Goal: Task Accomplishment & Management: Manage account settings

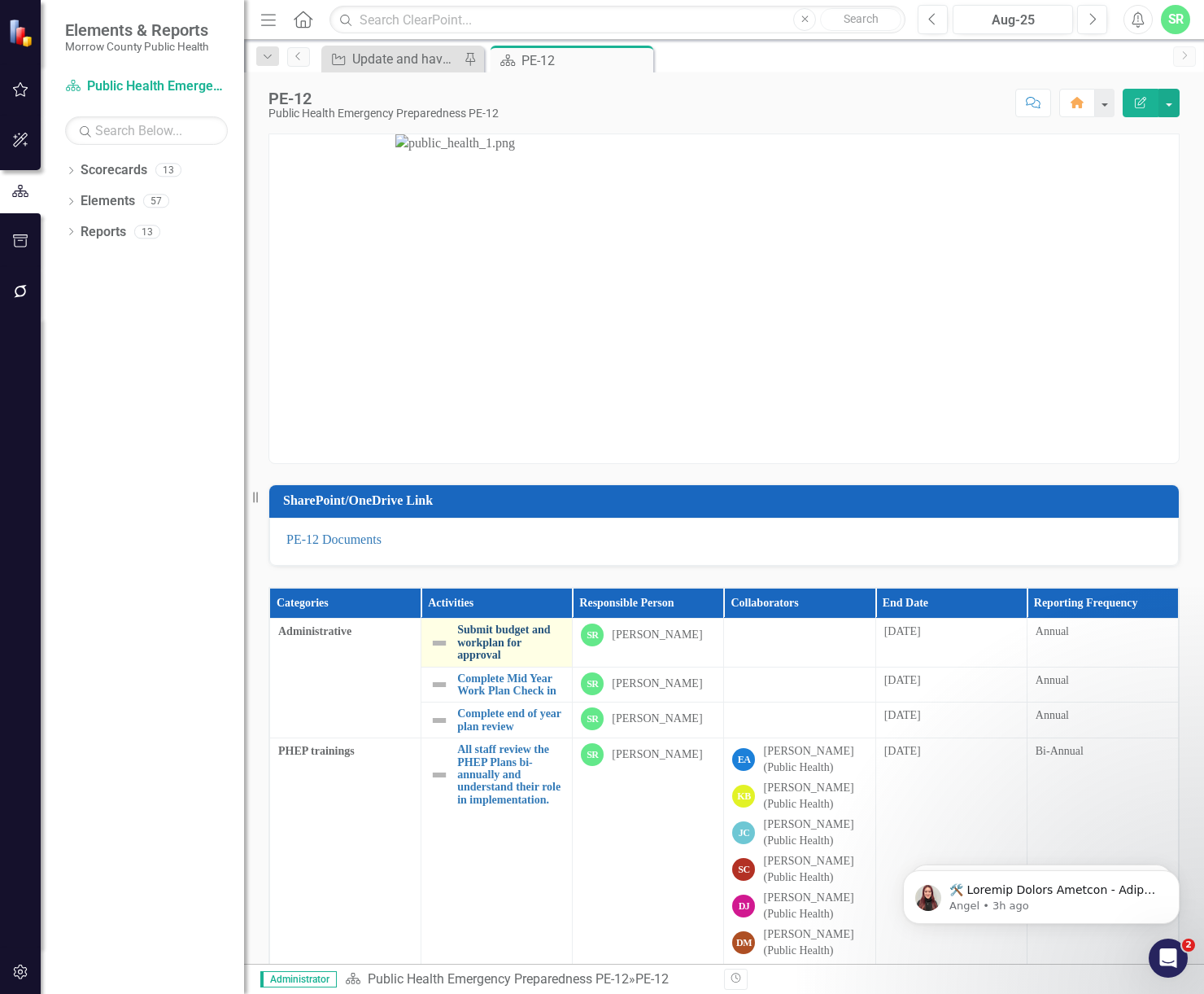
click at [521, 637] on link "Submit budget and workplan for approval" at bounding box center [510, 642] width 106 height 37
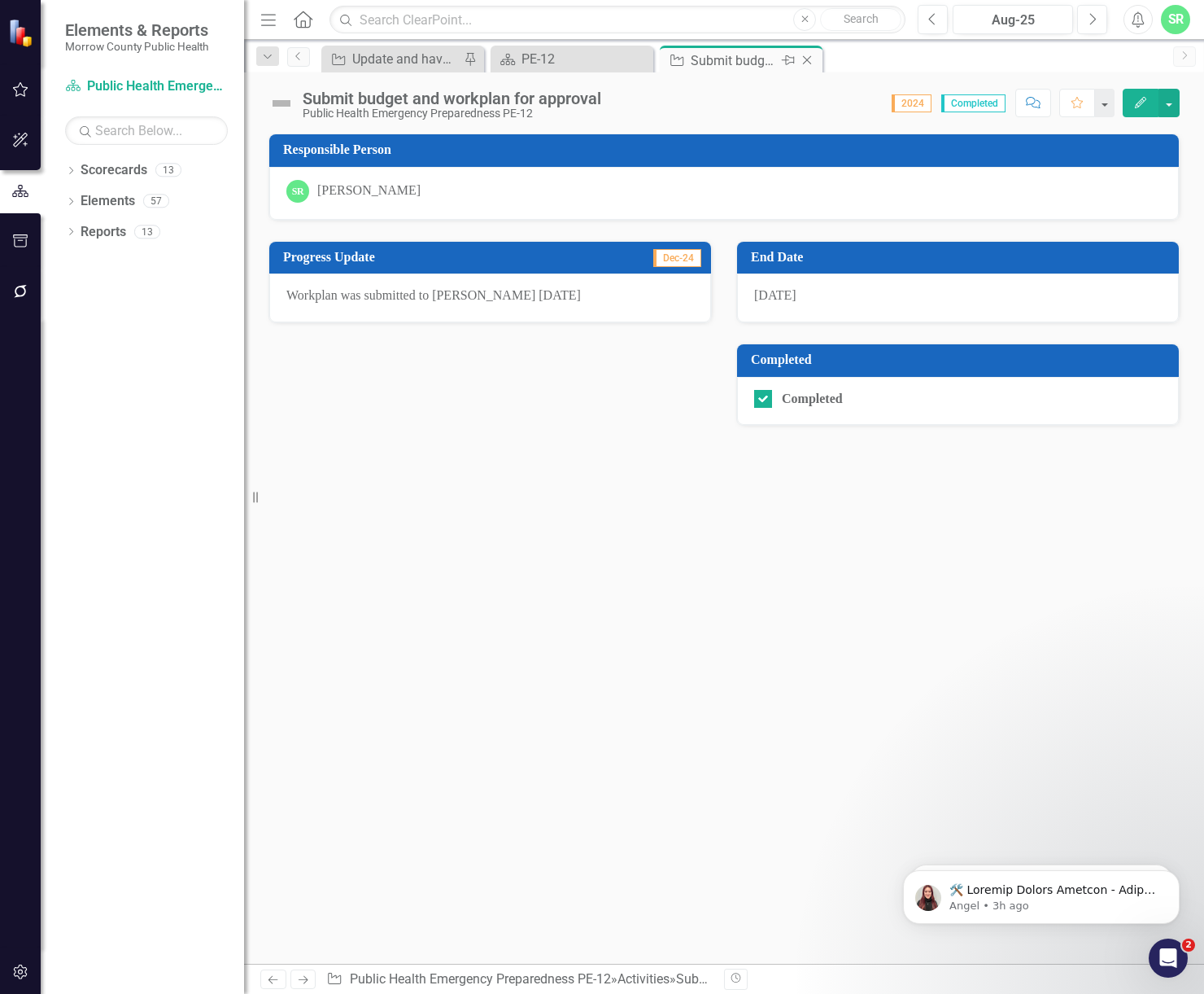
click at [809, 59] on icon "Close" at bounding box center [806, 61] width 16 height 13
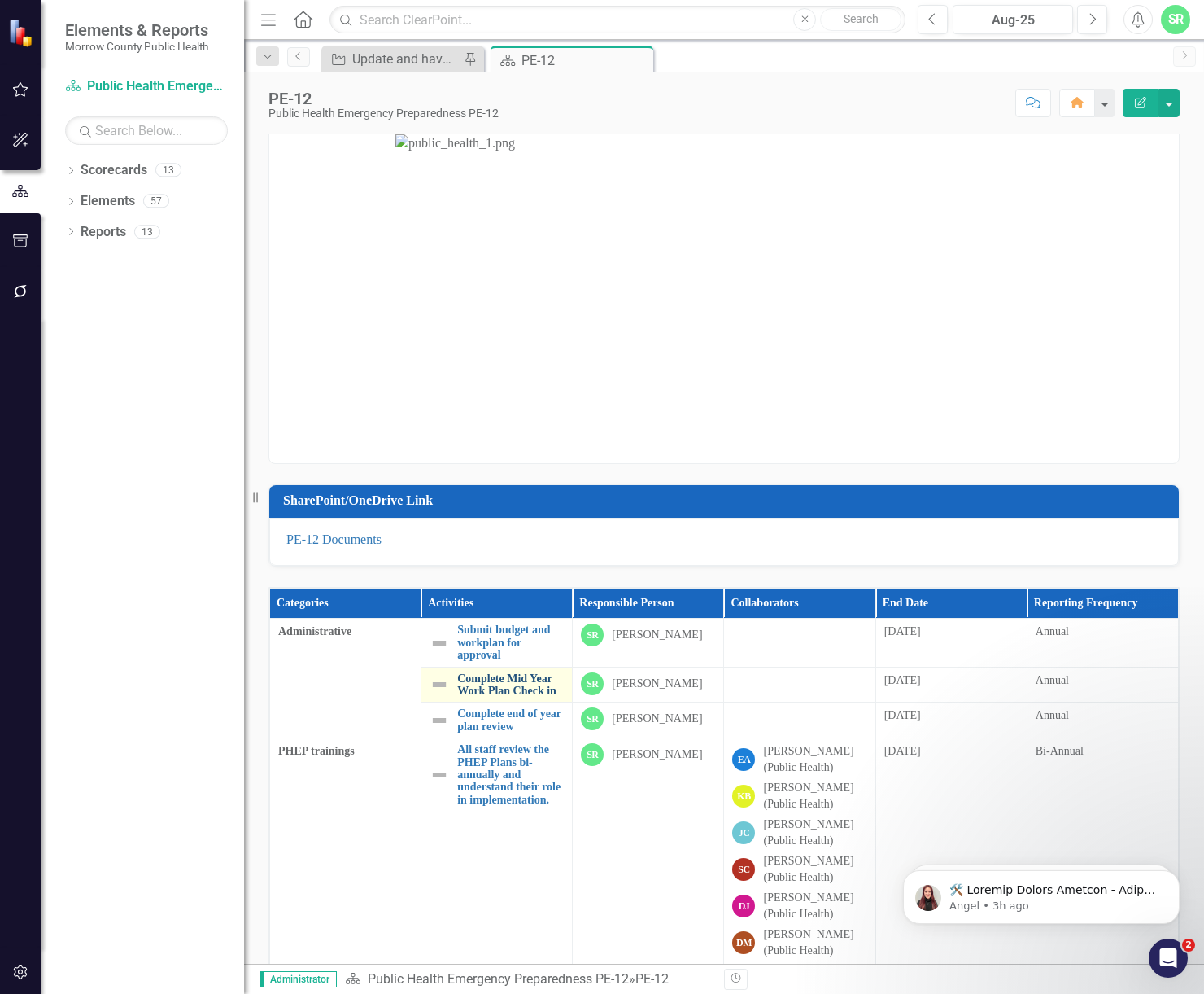
click at [502, 698] on link "Complete Mid Year Work Plan Check in" at bounding box center [510, 684] width 106 height 25
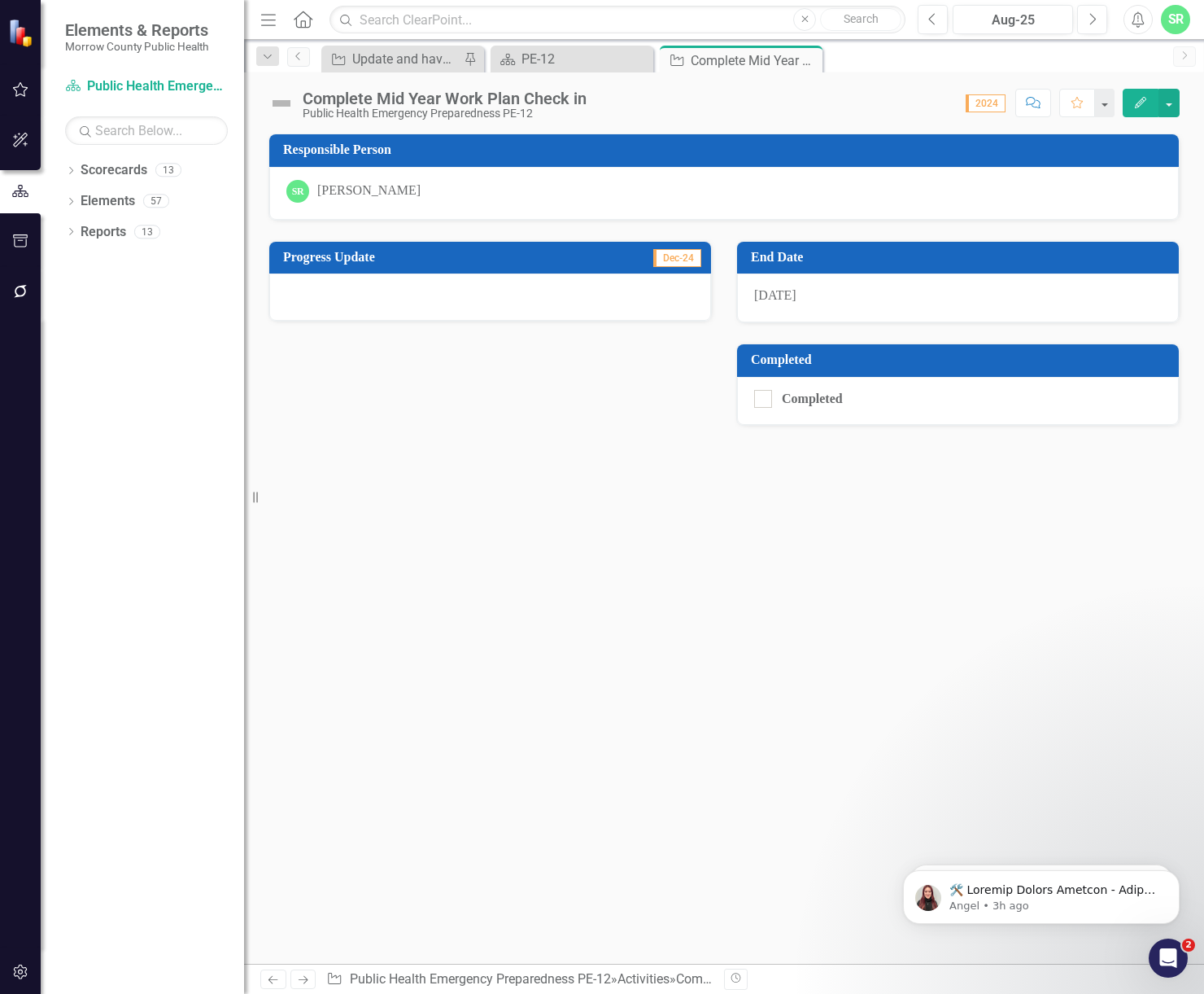
click at [1074, 609] on div "Responsible Person SR [PERSON_NAME] Progress Update Dec-24 End Date [DATE] Comp…" at bounding box center [724, 548] width 960 height 830
click at [142, 170] on link "Scorecards" at bounding box center [114, 170] width 67 height 19
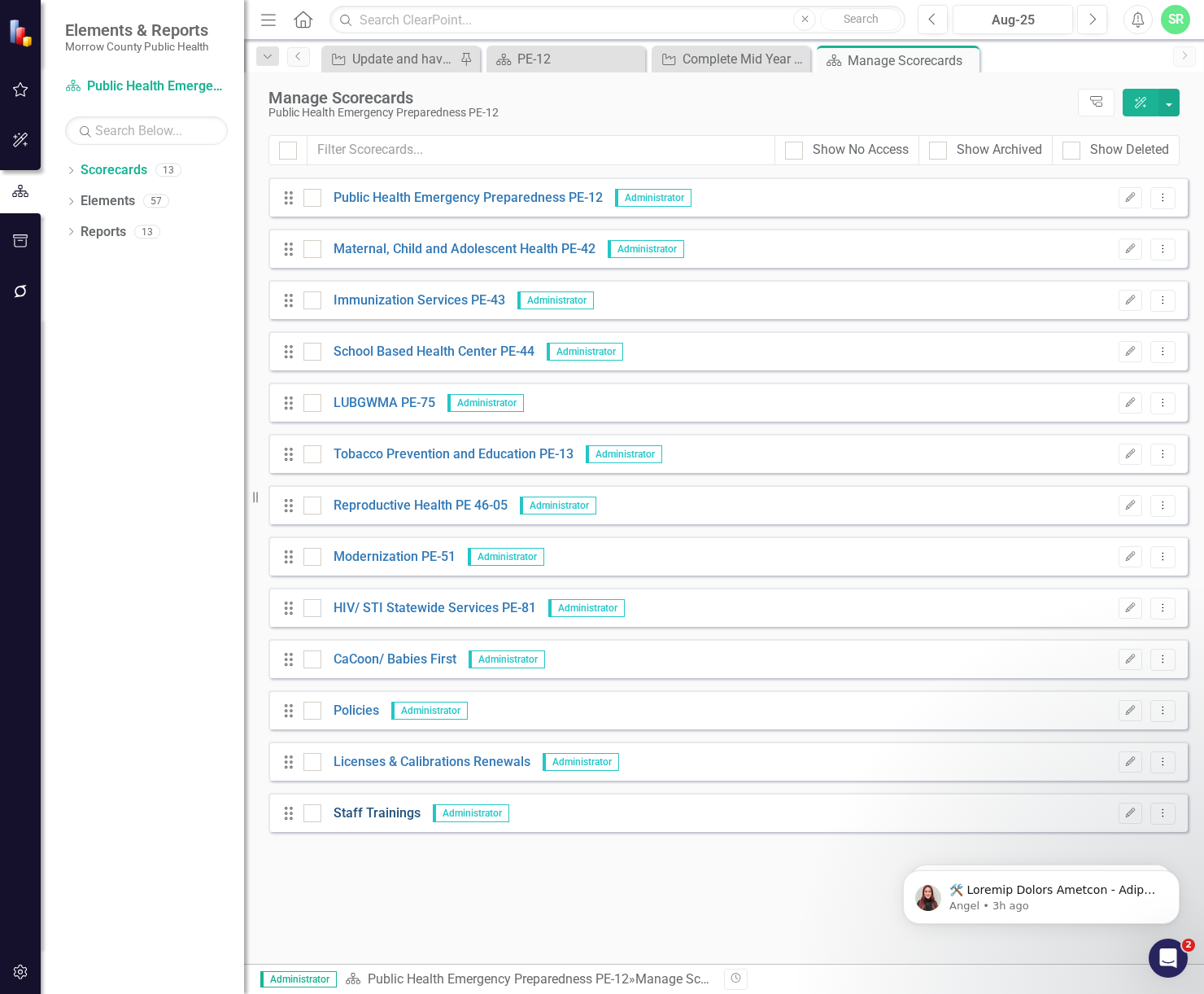
click at [389, 813] on link "Staff Trainings" at bounding box center [371, 813] width 100 height 19
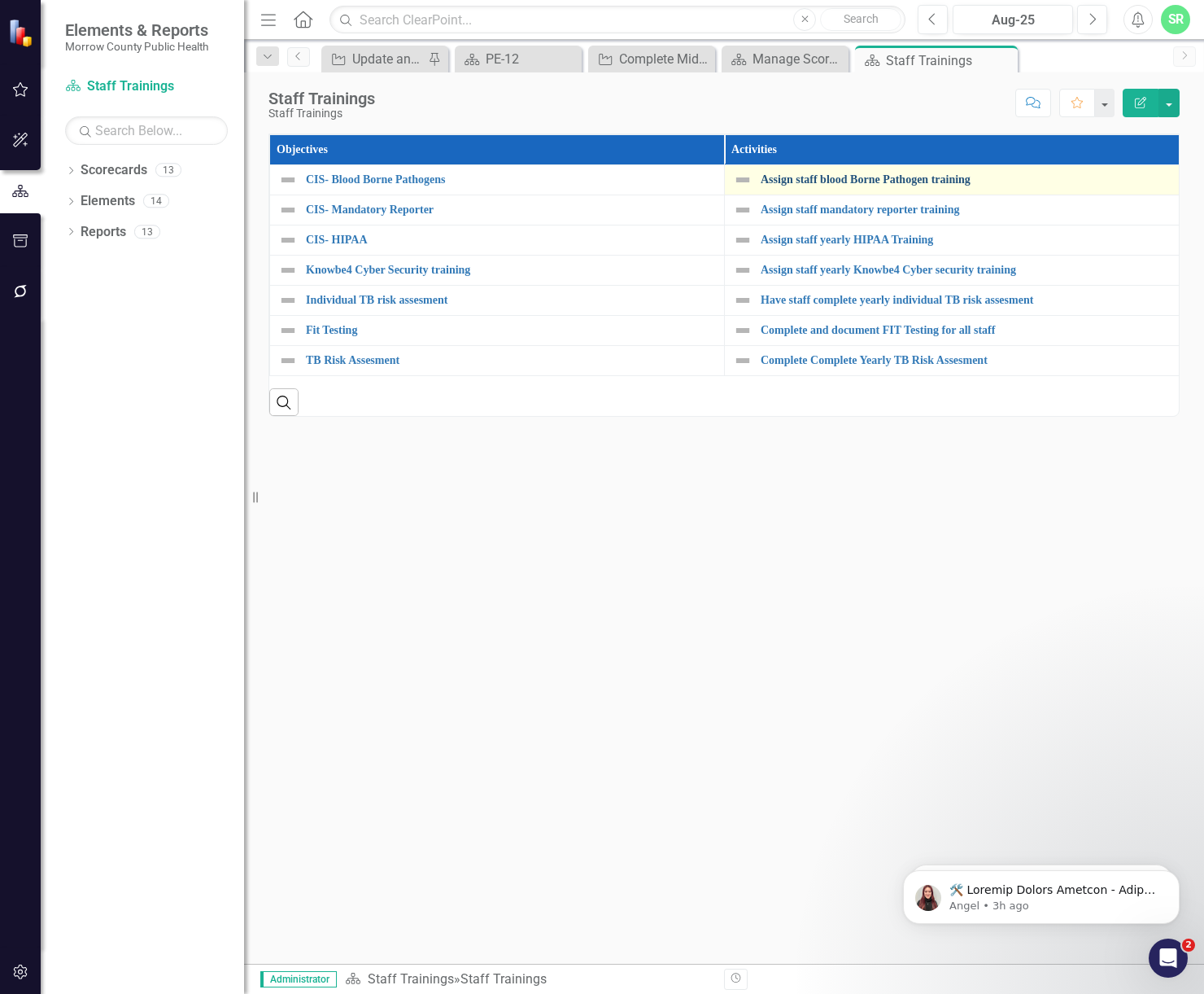
click at [928, 181] on link "Assign staff blood Borne Pathogen training" at bounding box center [966, 179] width 410 height 12
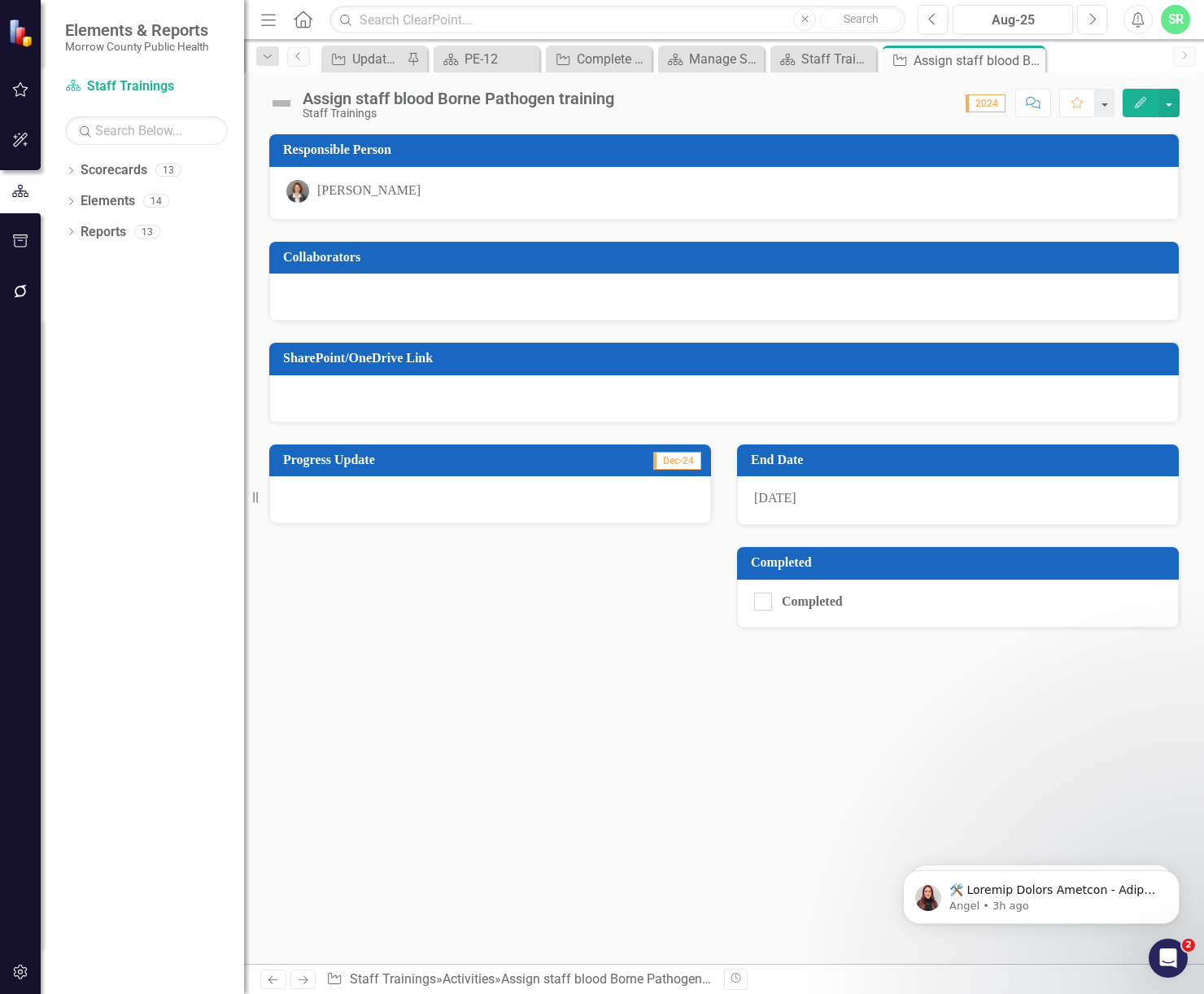
click at [1178, 229] on div "Collaborators" at bounding box center [724, 271] width 935 height 102
